Goal: Task Accomplishment & Management: Complete application form

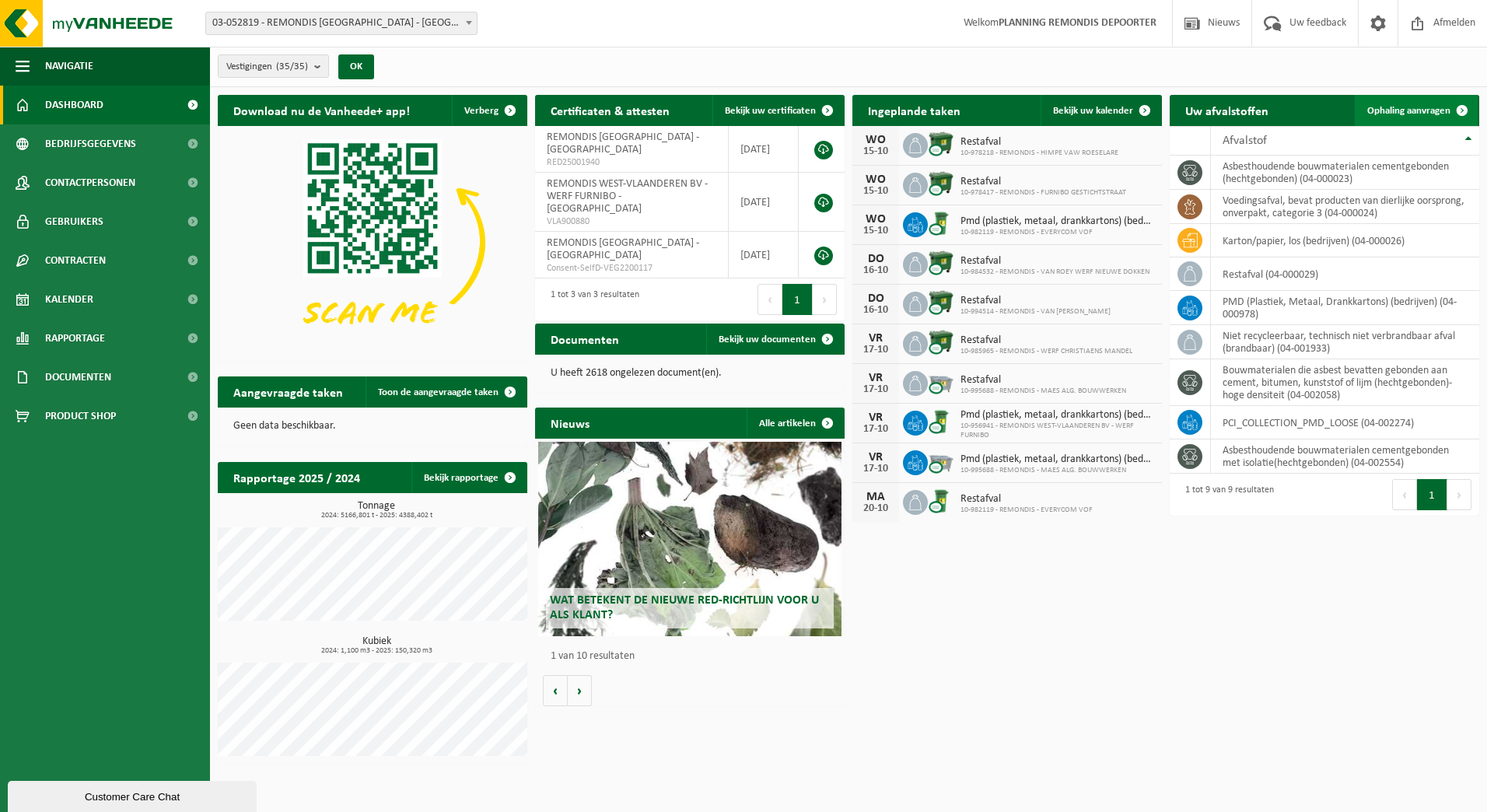
click at [1397, 106] on span "Ophaling aanvragen" at bounding box center [1409, 111] width 84 height 10
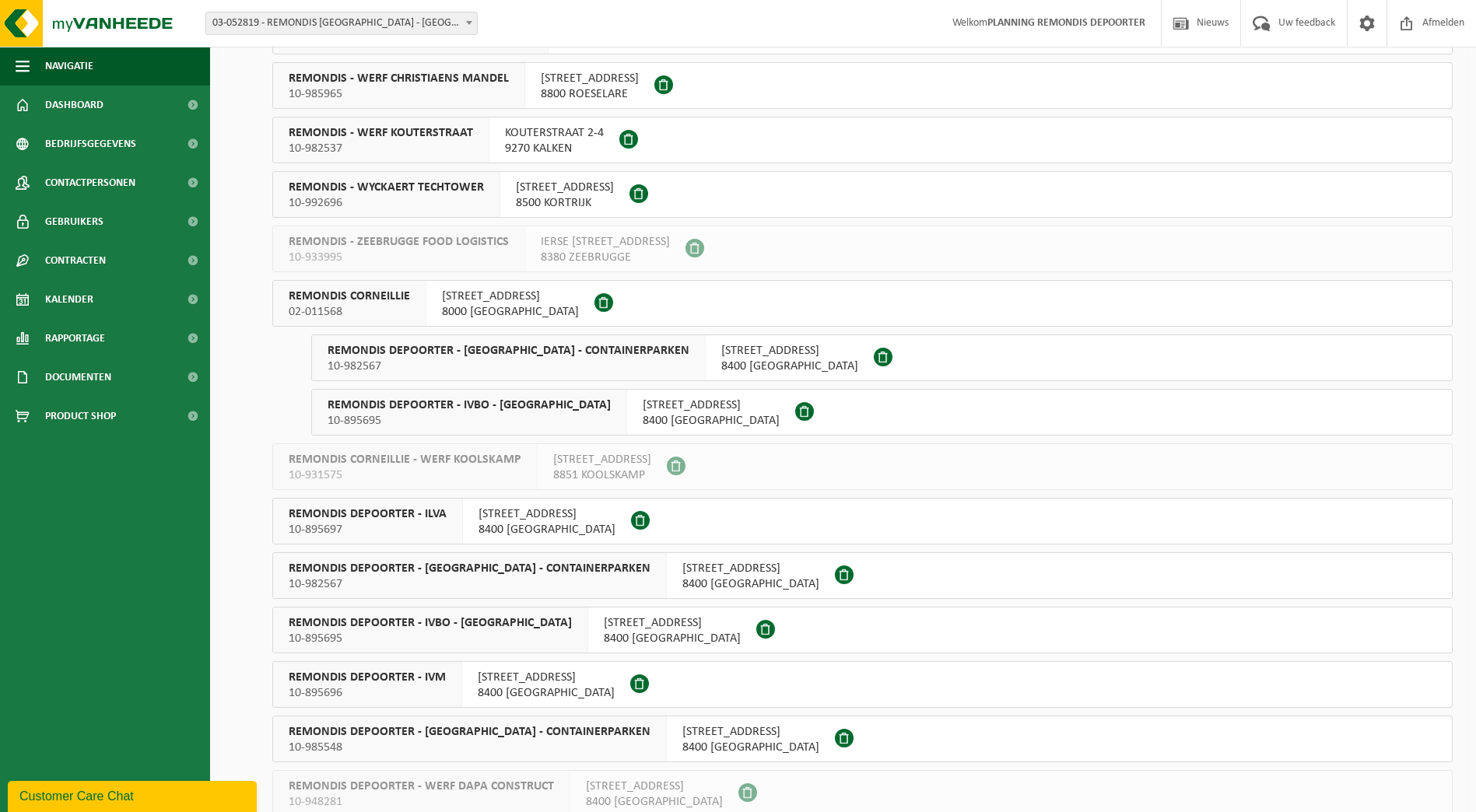
scroll to position [1011, 0]
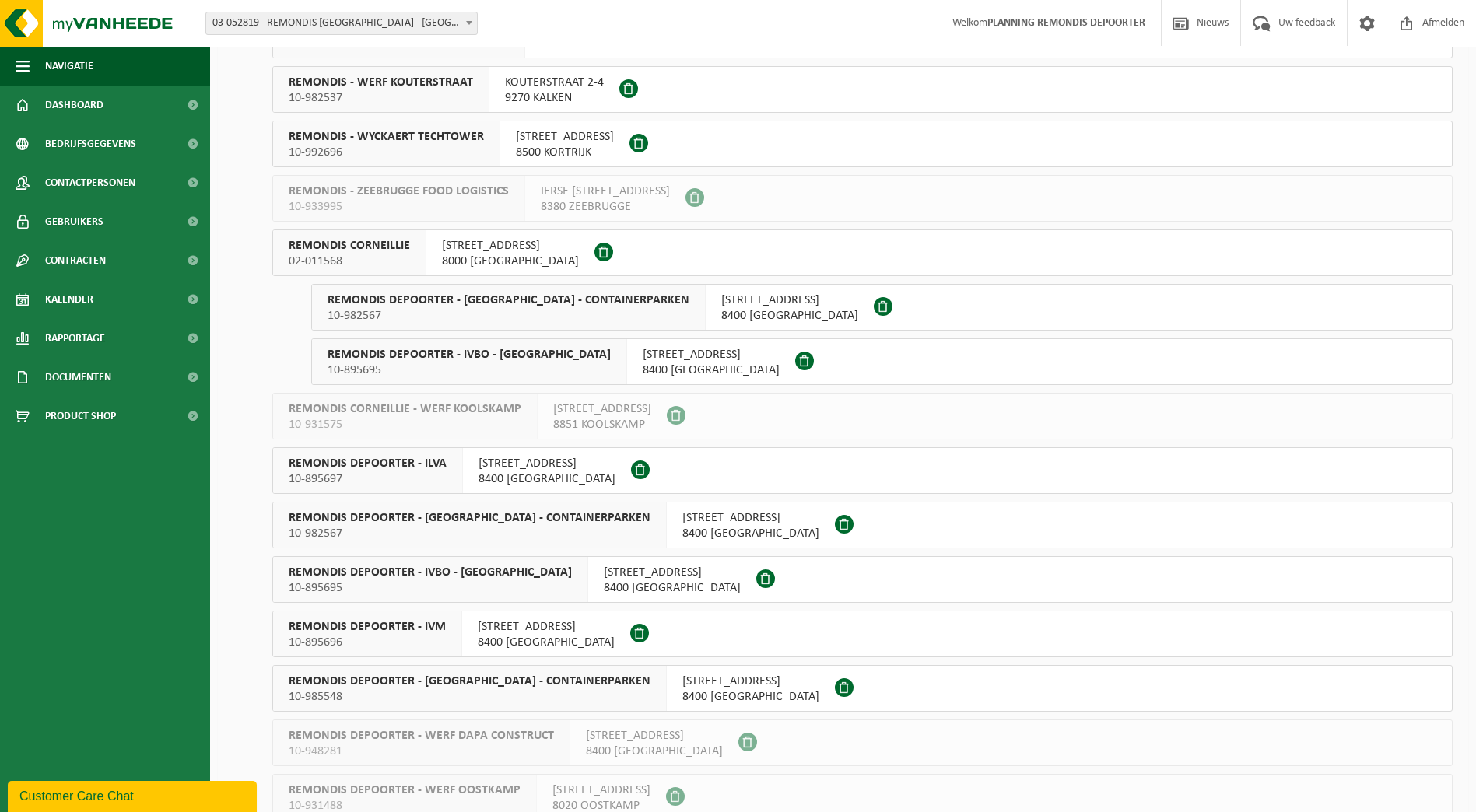
click at [558, 466] on span "ZANDVOORDESCHORREDIJKSTRAAT 83" at bounding box center [547, 463] width 137 height 15
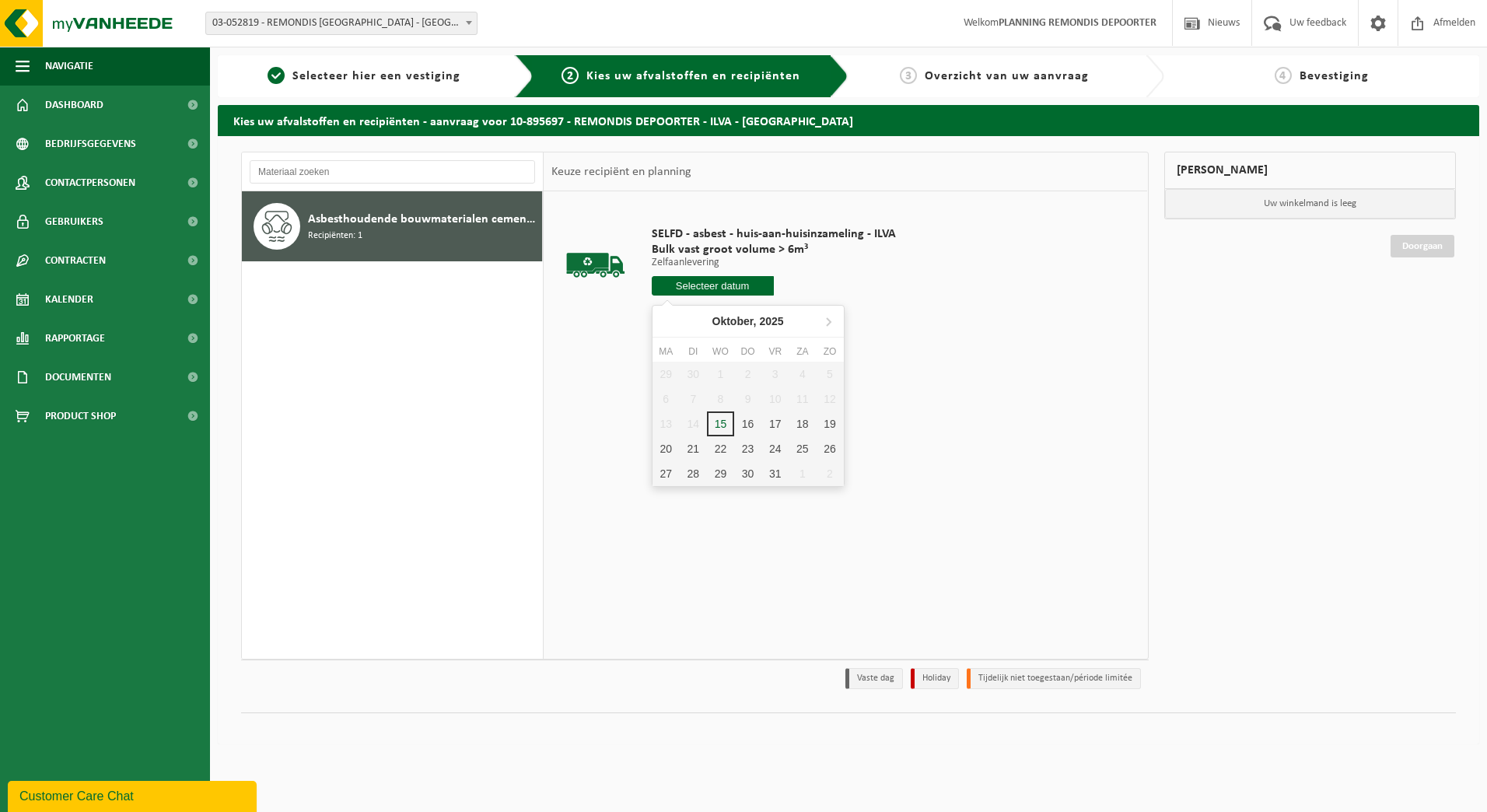
click at [746, 284] on input "text" at bounding box center [713, 285] width 122 height 19
click at [738, 422] on div "16" at bounding box center [748, 423] width 27 height 24
type input "Van 2025-10-16"
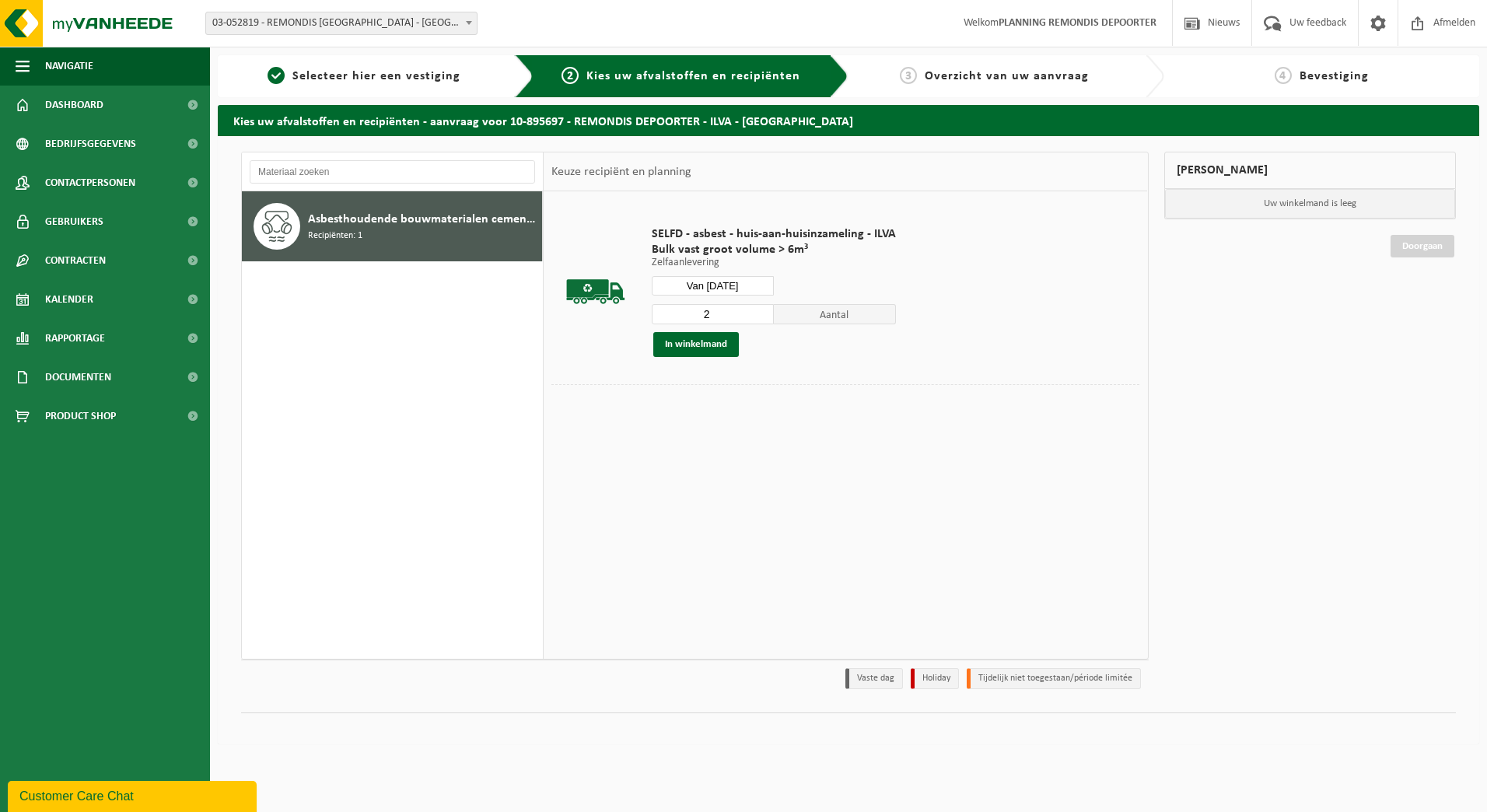
type input "2"
click at [758, 310] on input "2" at bounding box center [713, 314] width 122 height 20
click at [687, 345] on button "In winkelmand" at bounding box center [696, 344] width 85 height 24
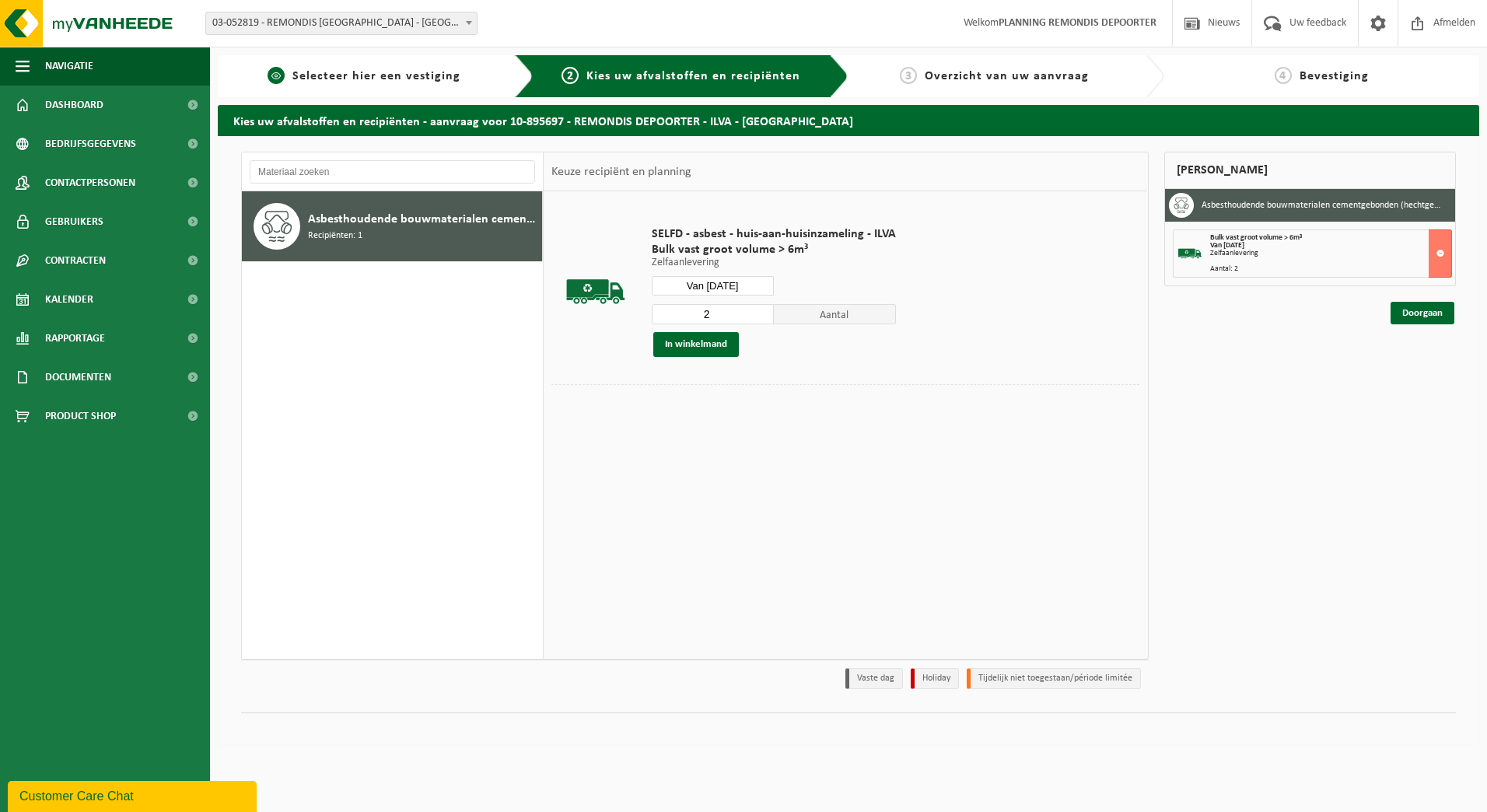
click at [301, 70] on span "Selecteer hier een vestiging" at bounding box center [376, 76] width 168 height 13
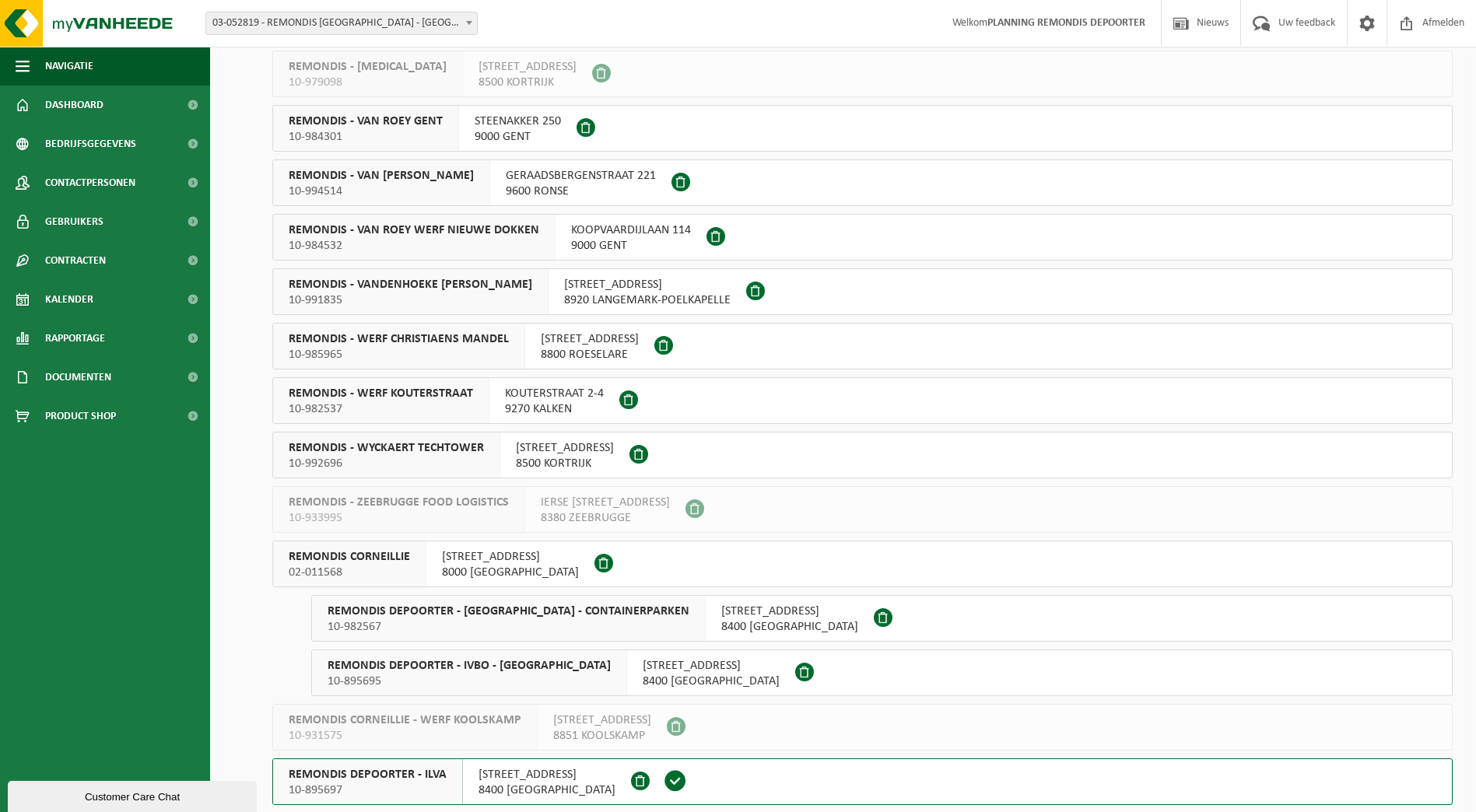
scroll to position [933, 0]
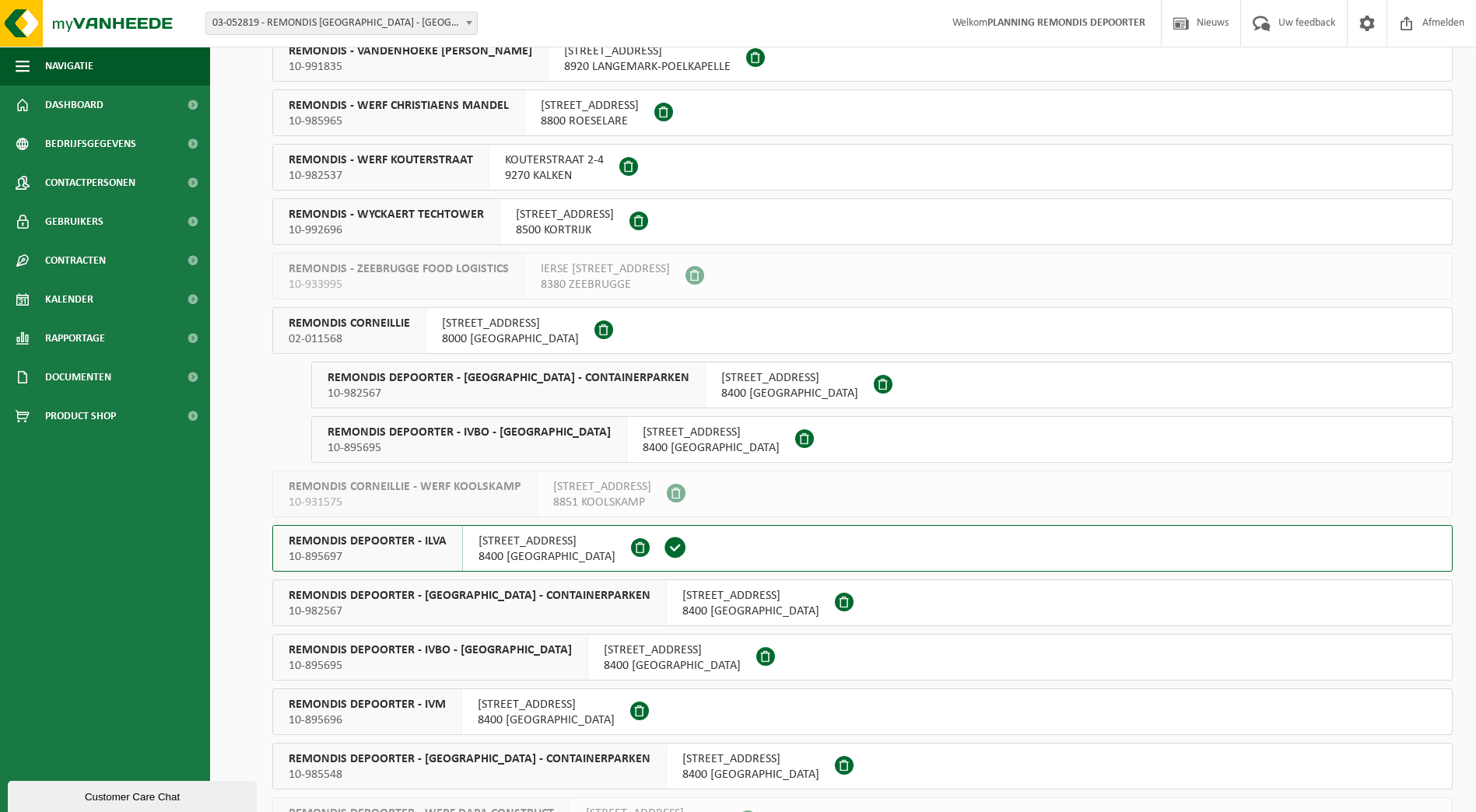
click at [439, 690] on div "REMONDIS DEPOORTER - IVM 10-895696" at bounding box center [367, 711] width 189 height 45
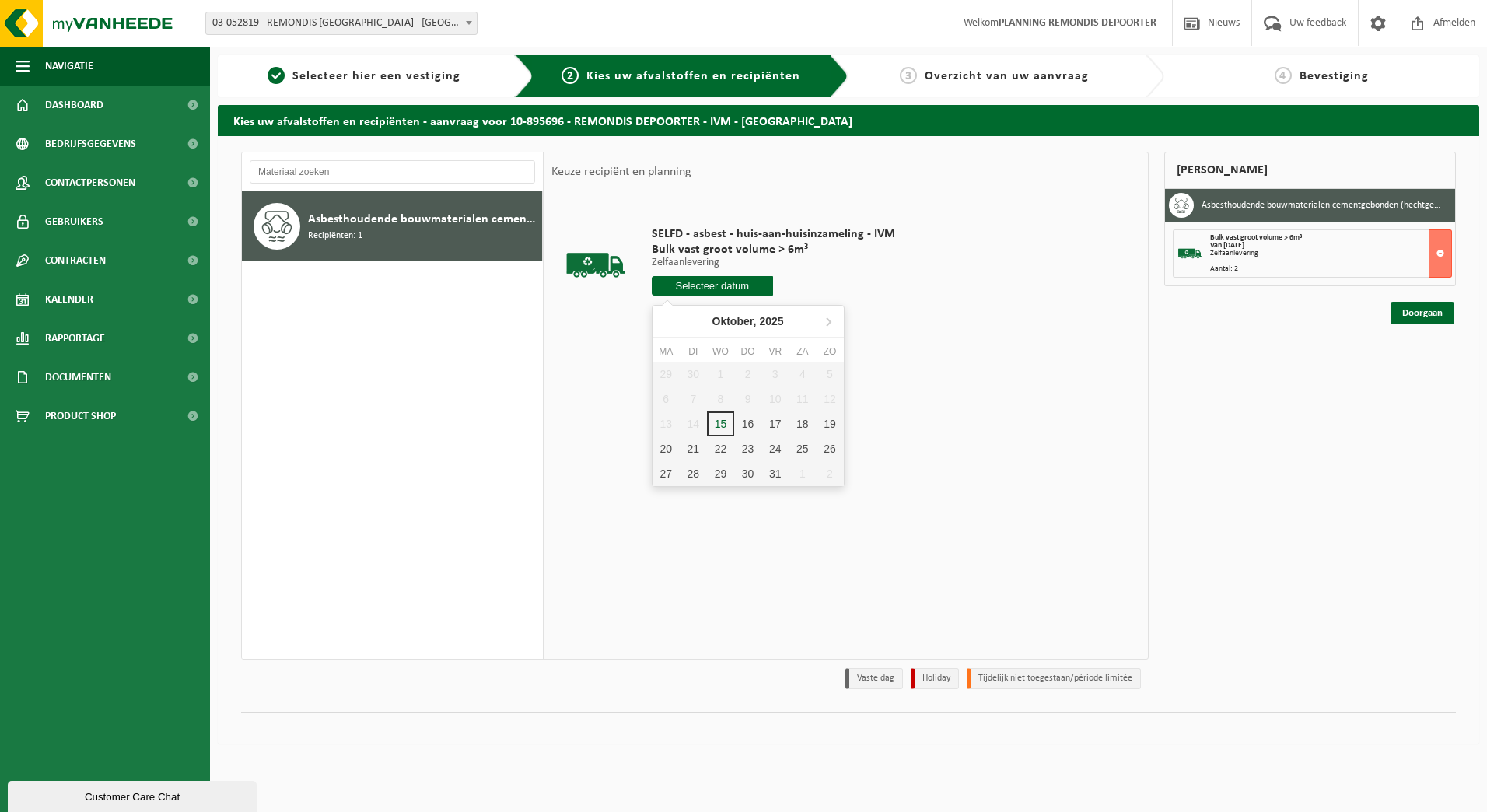
click at [701, 287] on input "text" at bounding box center [713, 285] width 122 height 19
click at [757, 420] on div "16" at bounding box center [748, 423] width 27 height 24
type input "Van 2025-10-16"
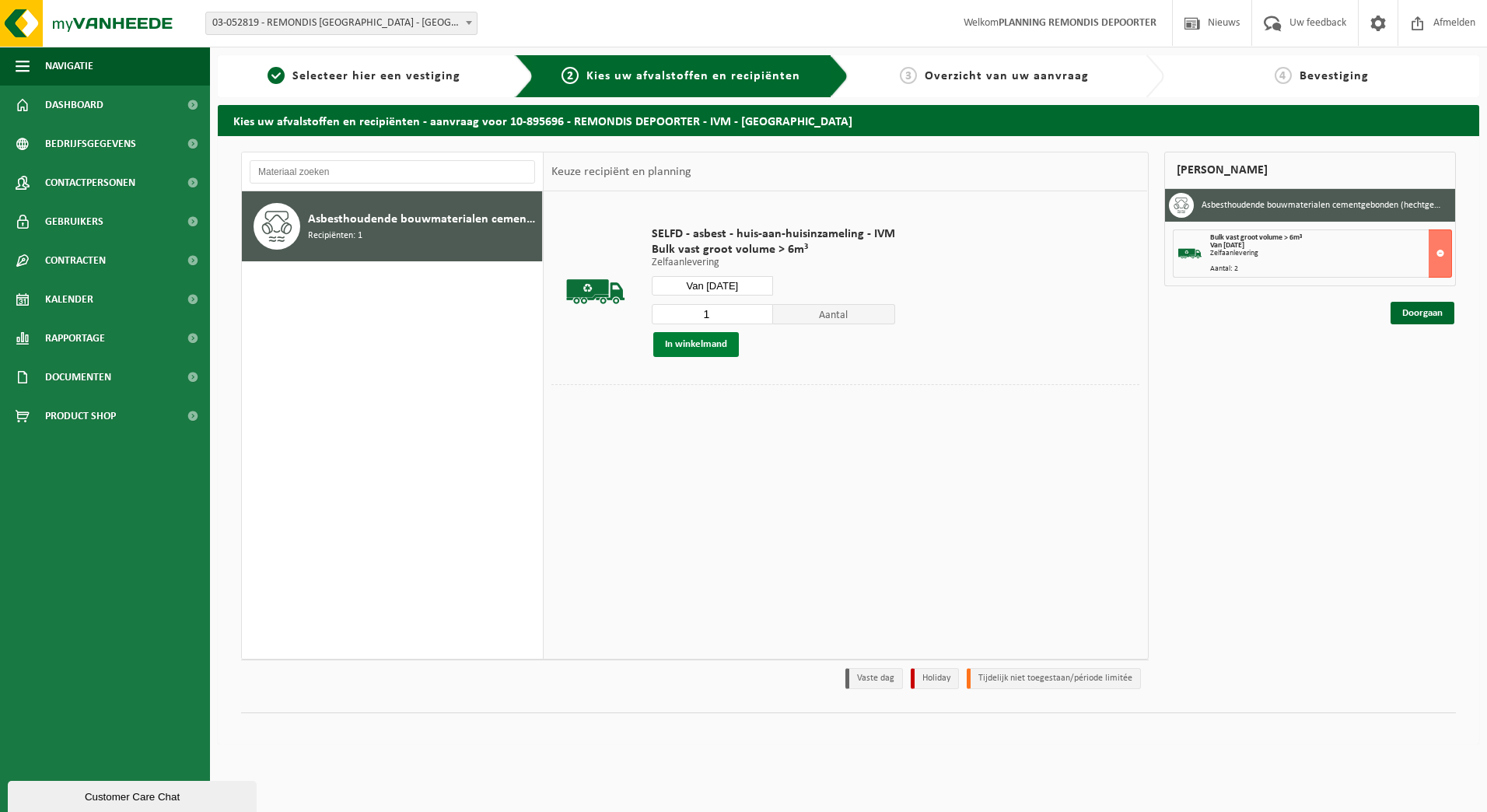
click at [672, 343] on button "In winkelmand" at bounding box center [696, 344] width 85 height 24
click at [1407, 371] on link "Doorgaan" at bounding box center [1423, 369] width 64 height 23
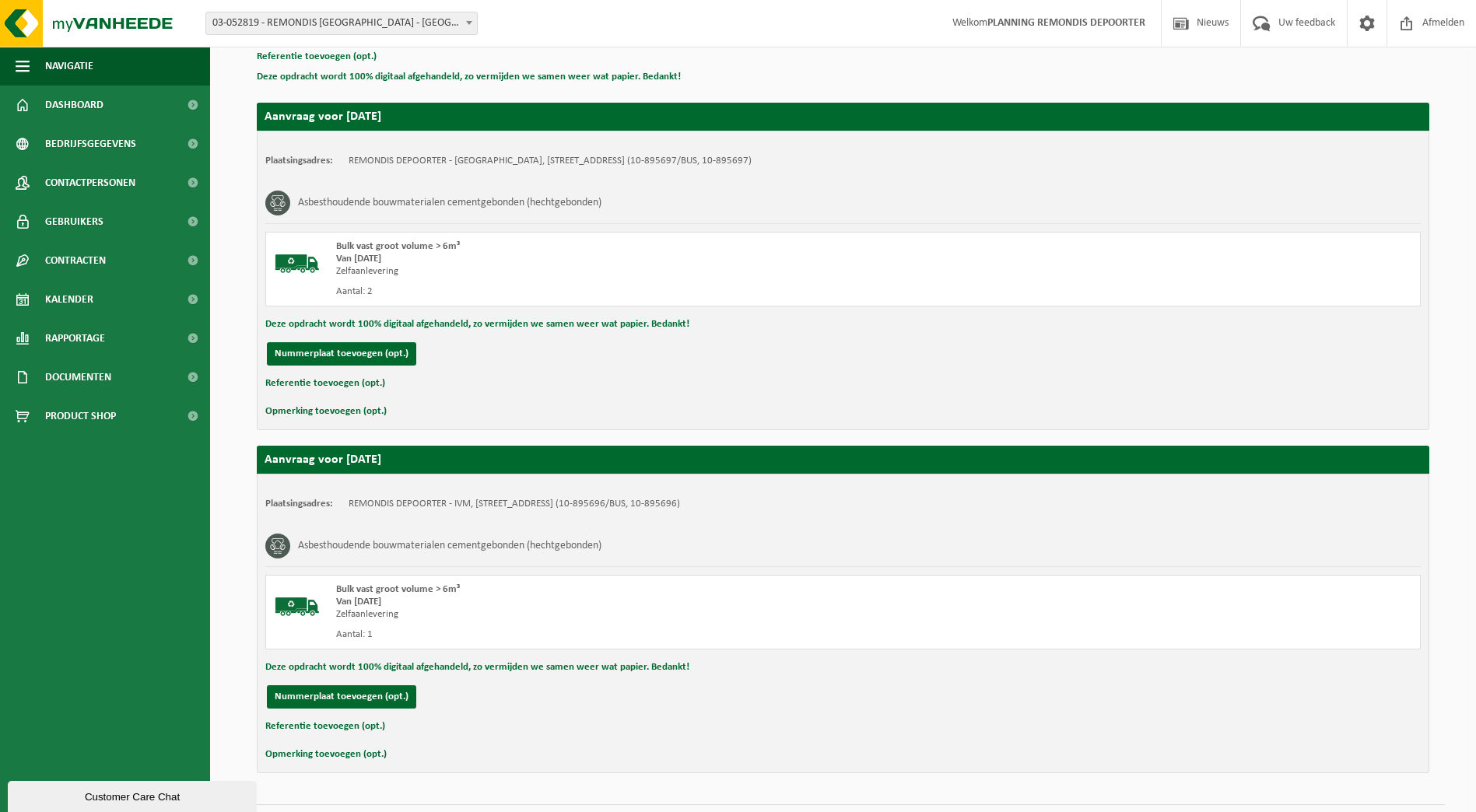
scroll to position [278, 0]
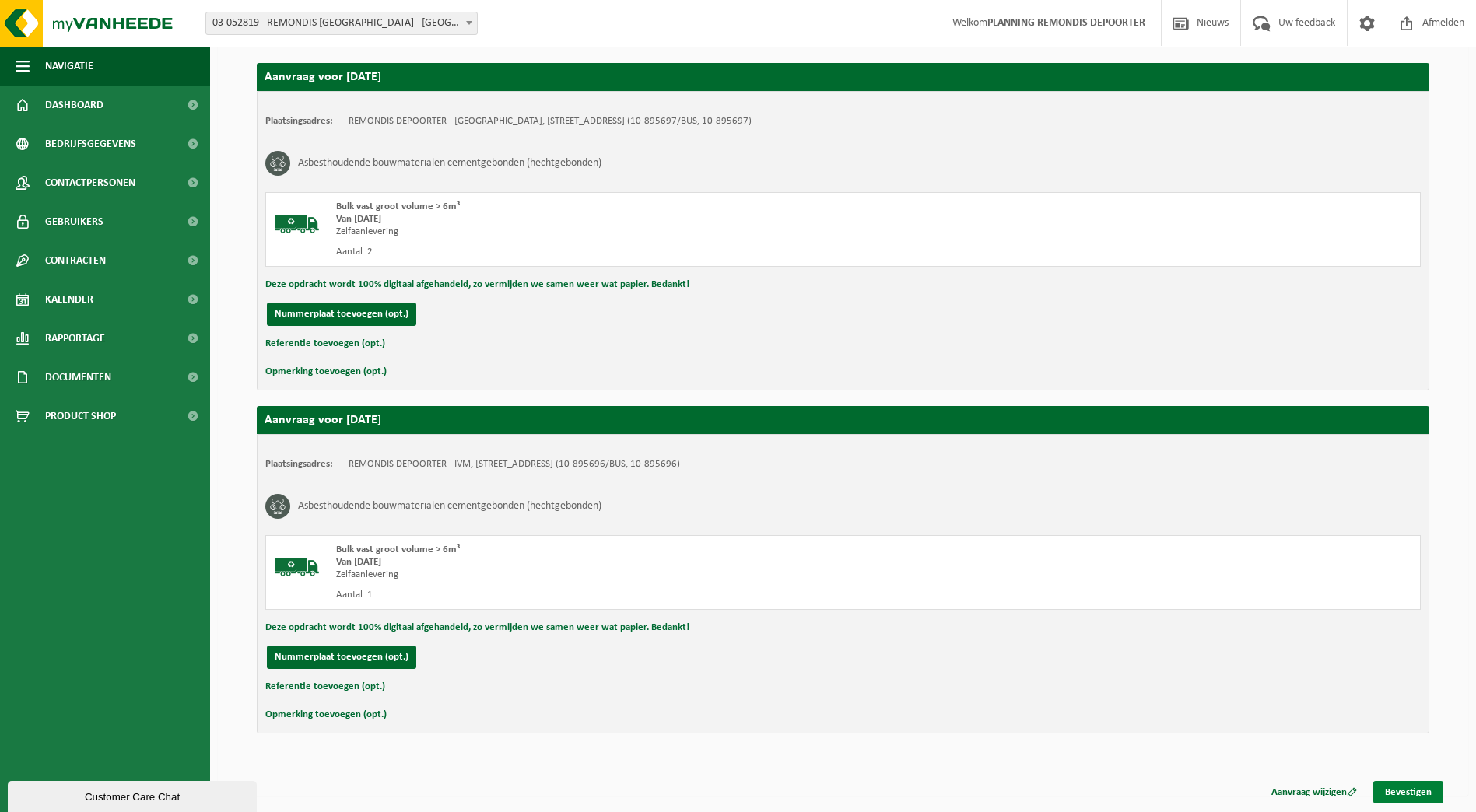
click at [1409, 797] on link "Bevestigen" at bounding box center [1408, 792] width 70 height 23
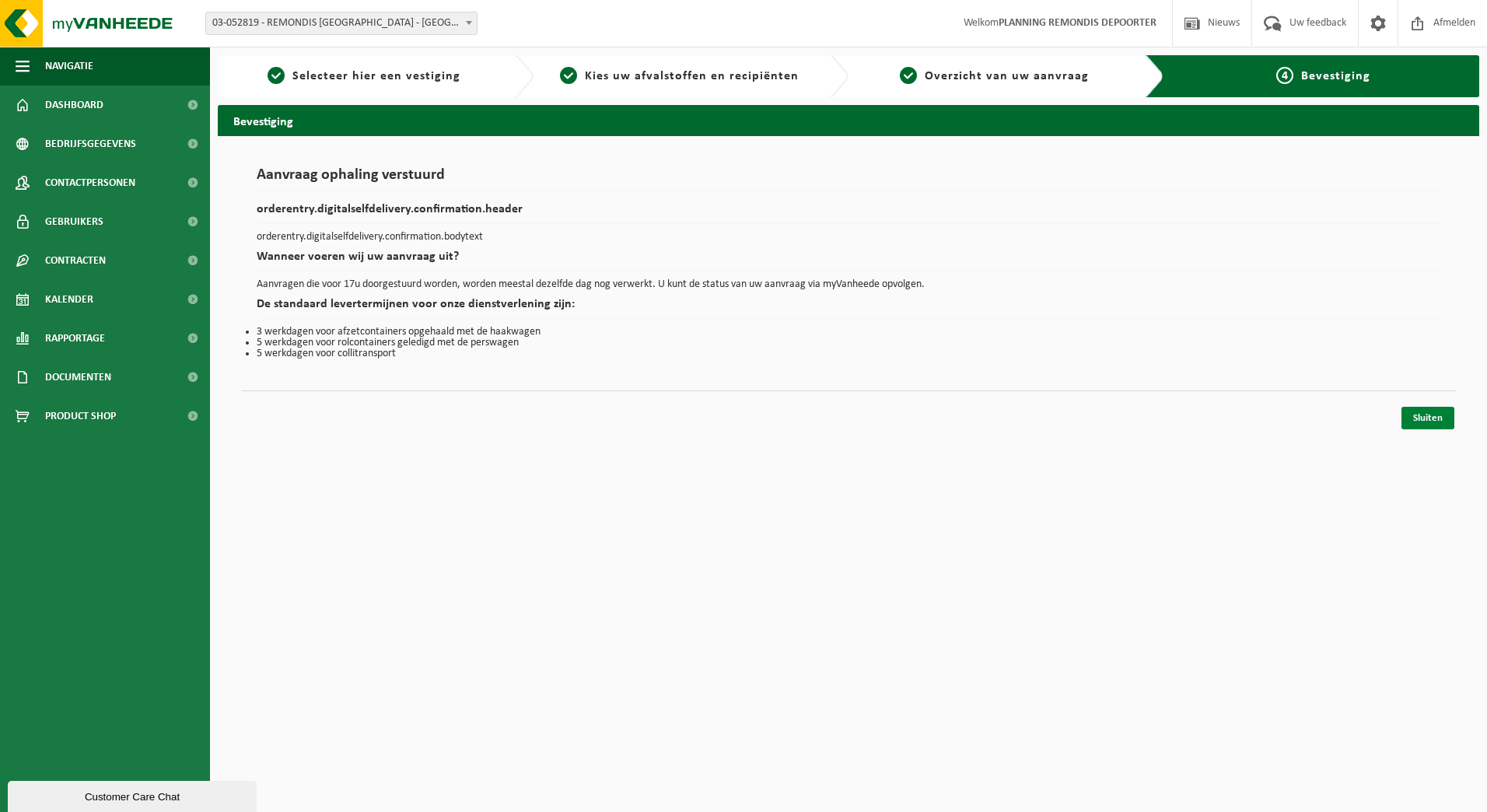
click at [1426, 411] on link "Sluiten" at bounding box center [1428, 418] width 53 height 23
